Goal: Navigation & Orientation: Go to known website

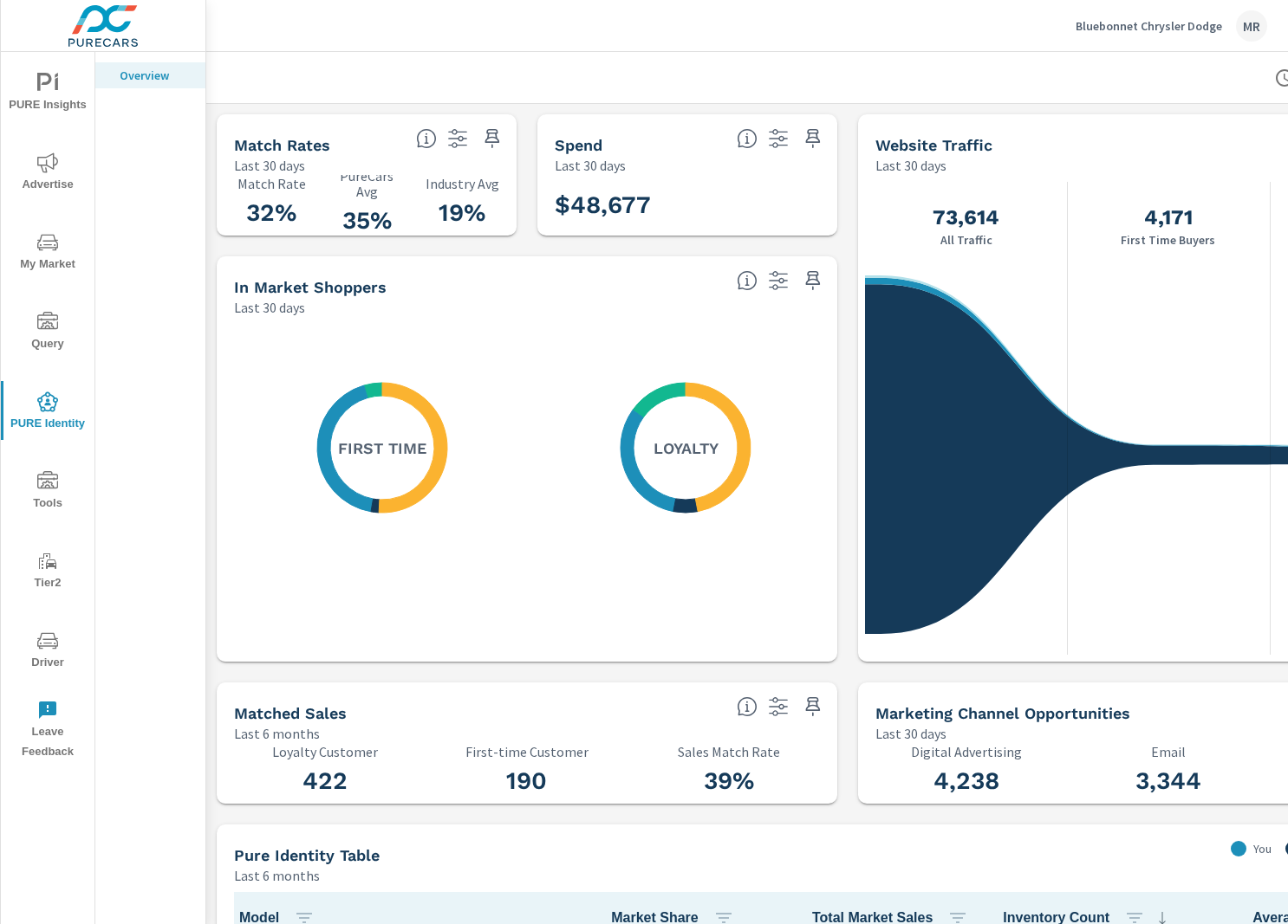
scroll to position [204, 0]
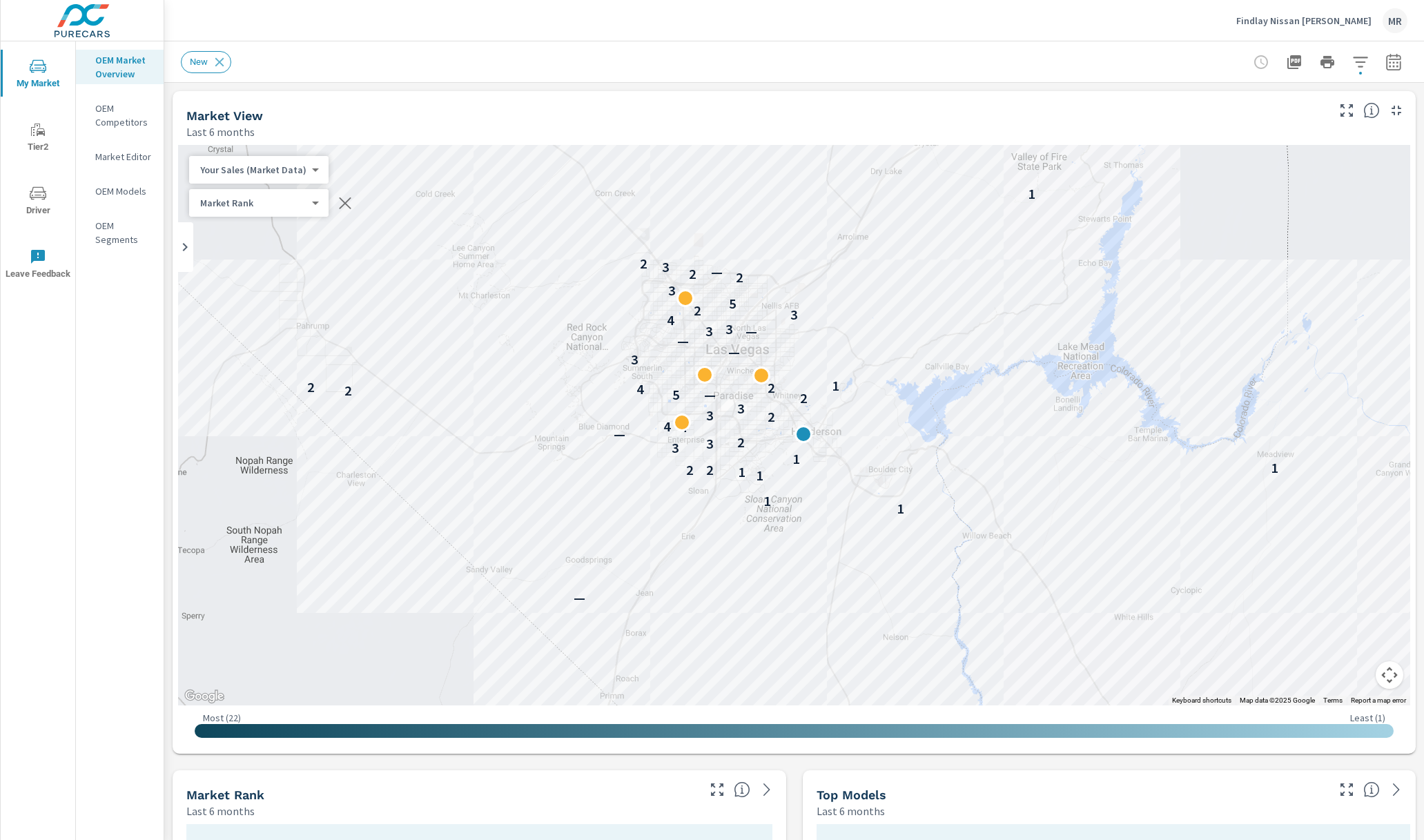
scroll to position [1, 0]
